Goal: Check status: Check status

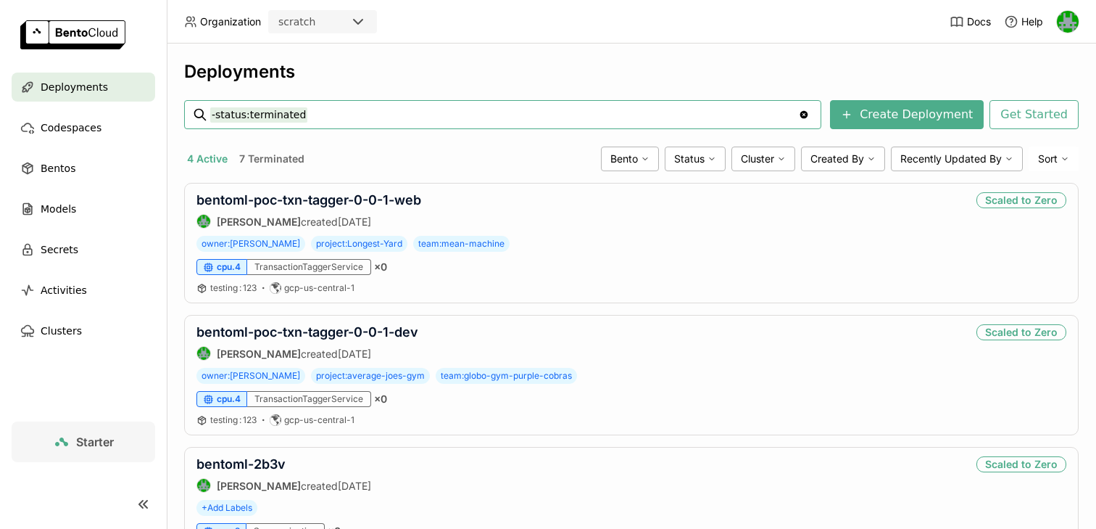
click at [339, 22] on div "scratch" at bounding box center [310, 22] width 80 height 20
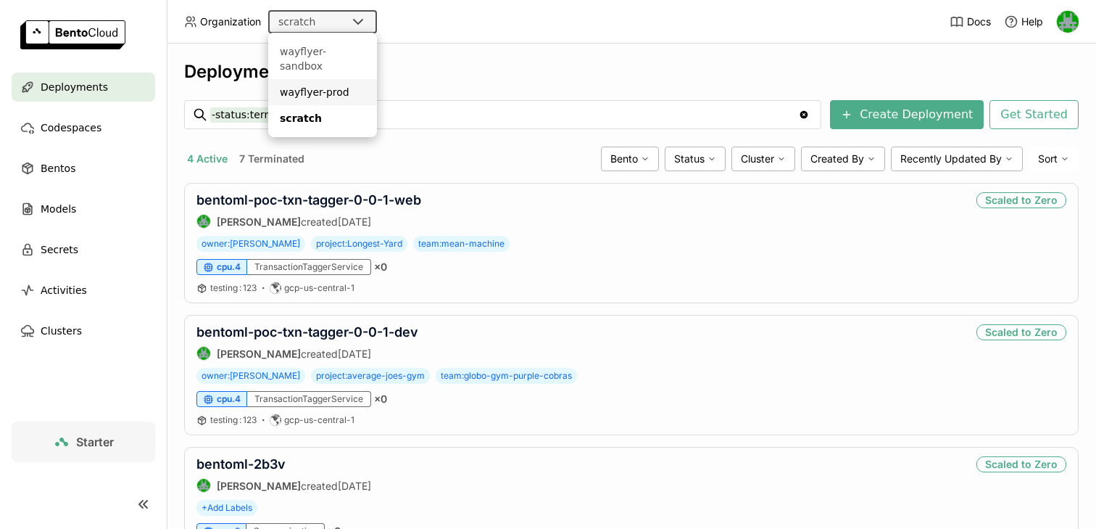
click at [313, 85] on div "wayflyer-prod" at bounding box center [323, 92] width 86 height 15
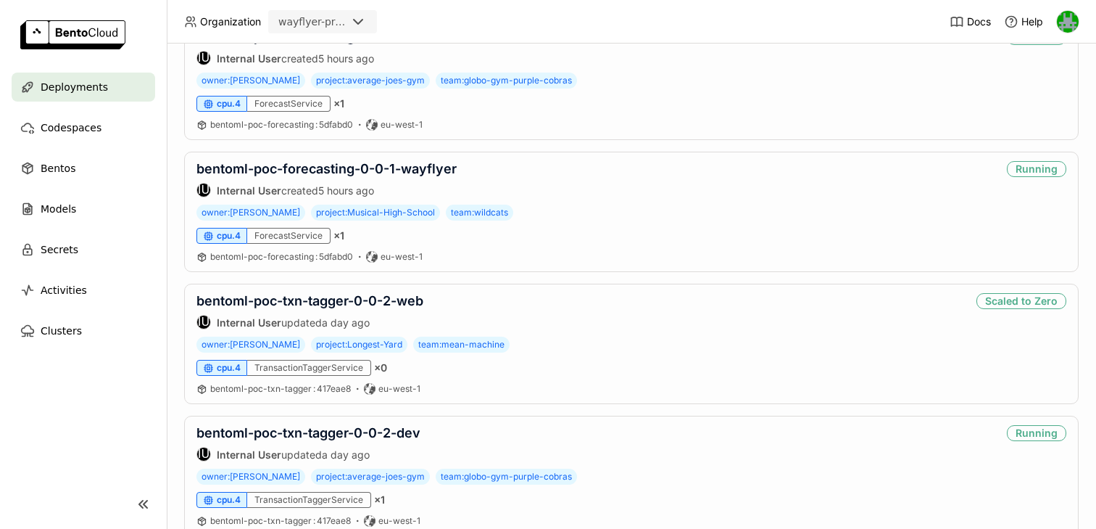
scroll to position [539, 0]
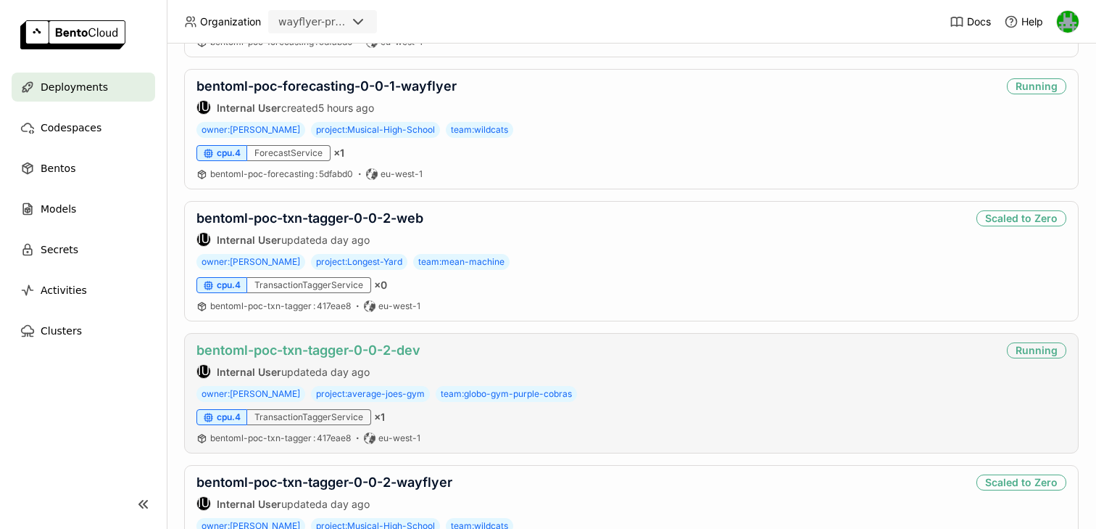
click at [364, 348] on link "bentoml-poc-txn-tagger-0-0-2-dev" at bounding box center [309, 349] width 224 height 15
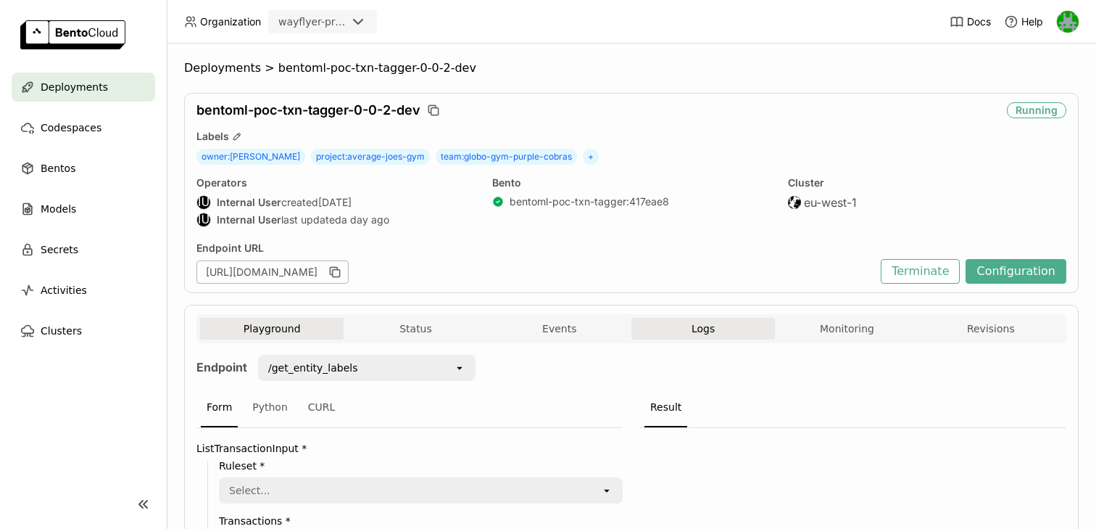
click at [700, 329] on span "Logs" at bounding box center [703, 328] width 23 height 13
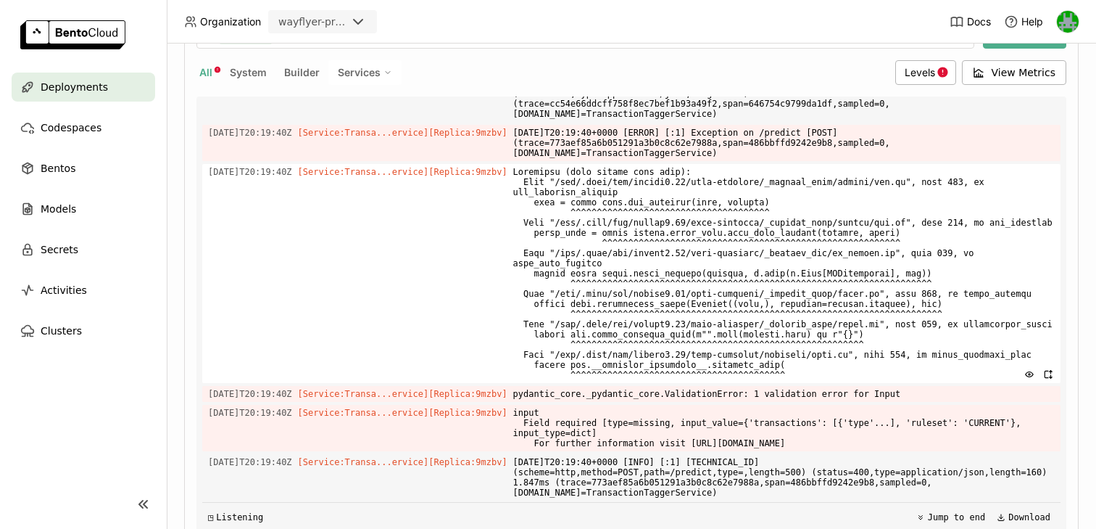
scroll to position [354, 0]
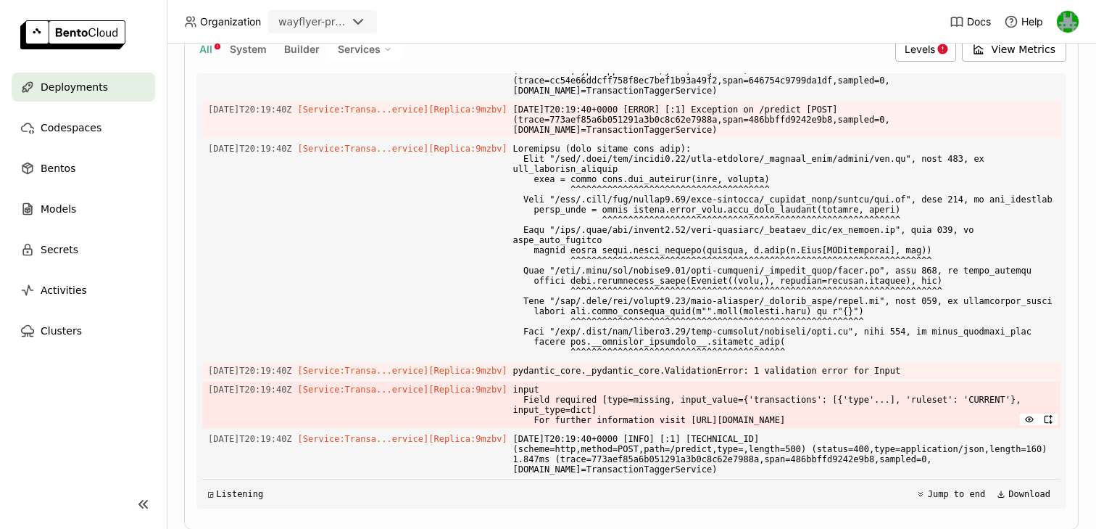
click at [542, 381] on span "input Field required [type=missing, input_value={'transactions': [{'type'...], …" at bounding box center [784, 404] width 542 height 46
click at [634, 394] on span "input Field required [type=missing, input_value={'transactions': [{'type'...], …" at bounding box center [784, 404] width 542 height 46
click at [609, 383] on span "input Field required [type=missing, input_value={'transactions': [{'type'...], …" at bounding box center [784, 404] width 542 height 46
drag, startPoint x: 536, startPoint y: 360, endPoint x: 948, endPoint y: 409, distance: 414.7
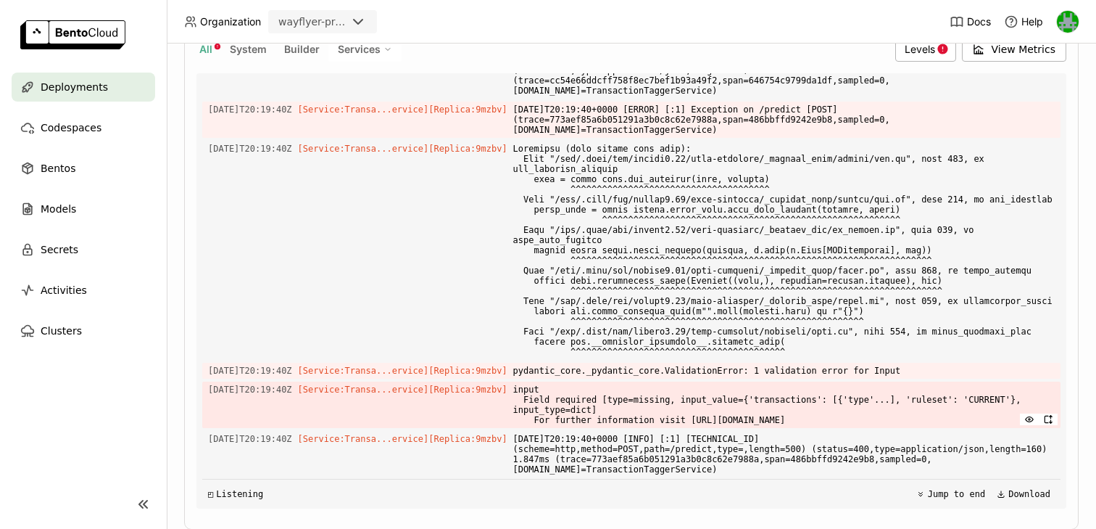
click at [948, 409] on div "Load older logs [DATE]T17:12:36Z [Builder] [ bentoml-poc-txn-tagger:417eae8 ] p…" at bounding box center [631, 290] width 859 height 435
copy div "pydantic_core._pydantic_core.ValidationError: 1 validation error for Input [DAT…"
